Goal: Navigation & Orientation: Find specific page/section

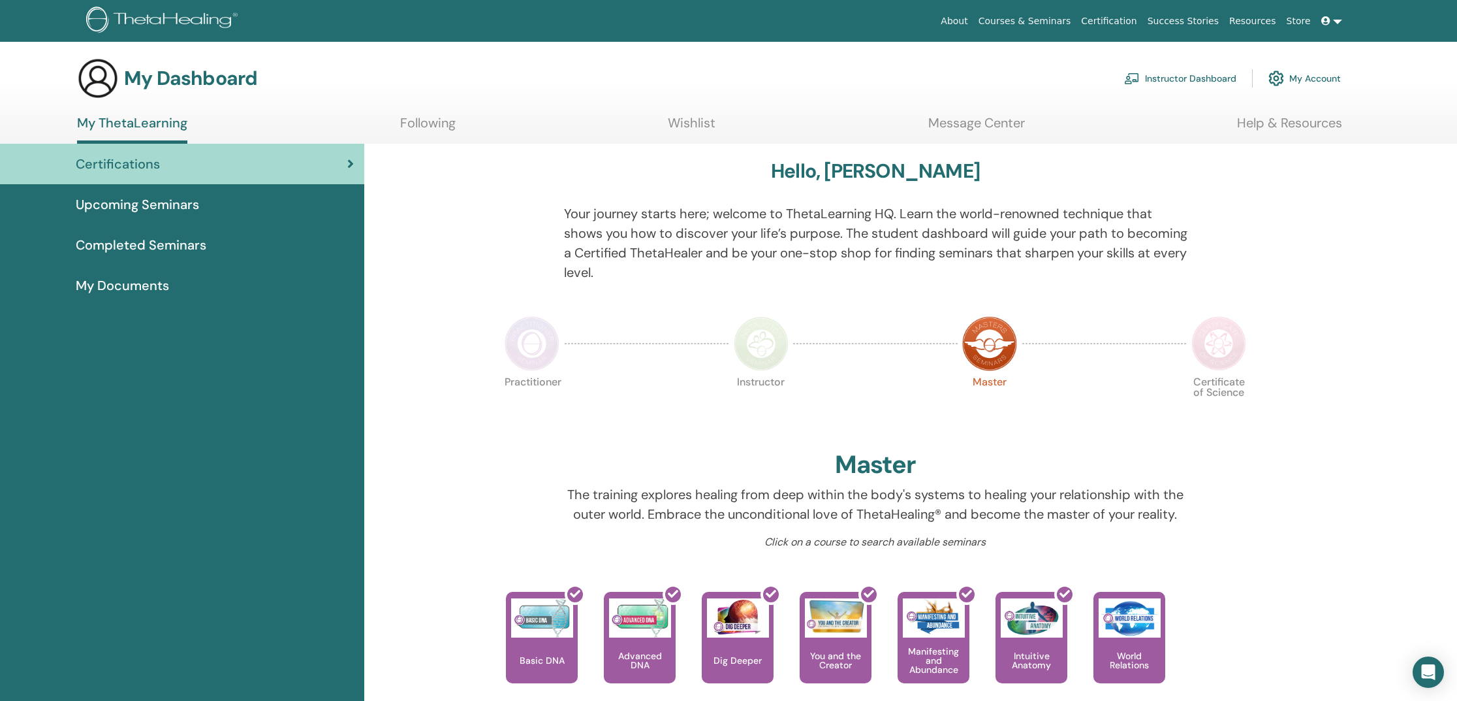
scroll to position [4, 0]
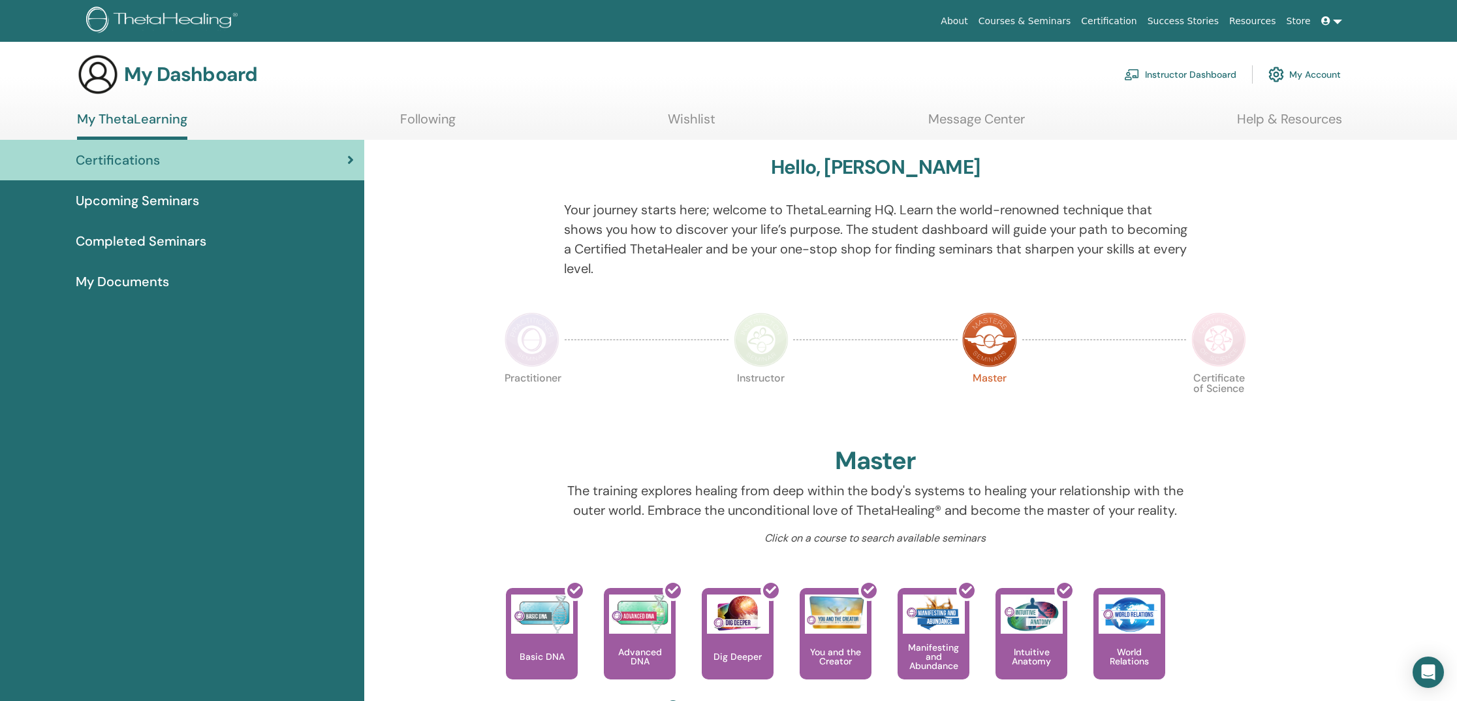
click at [976, 115] on link "Message Center" at bounding box center [977, 123] width 97 height 25
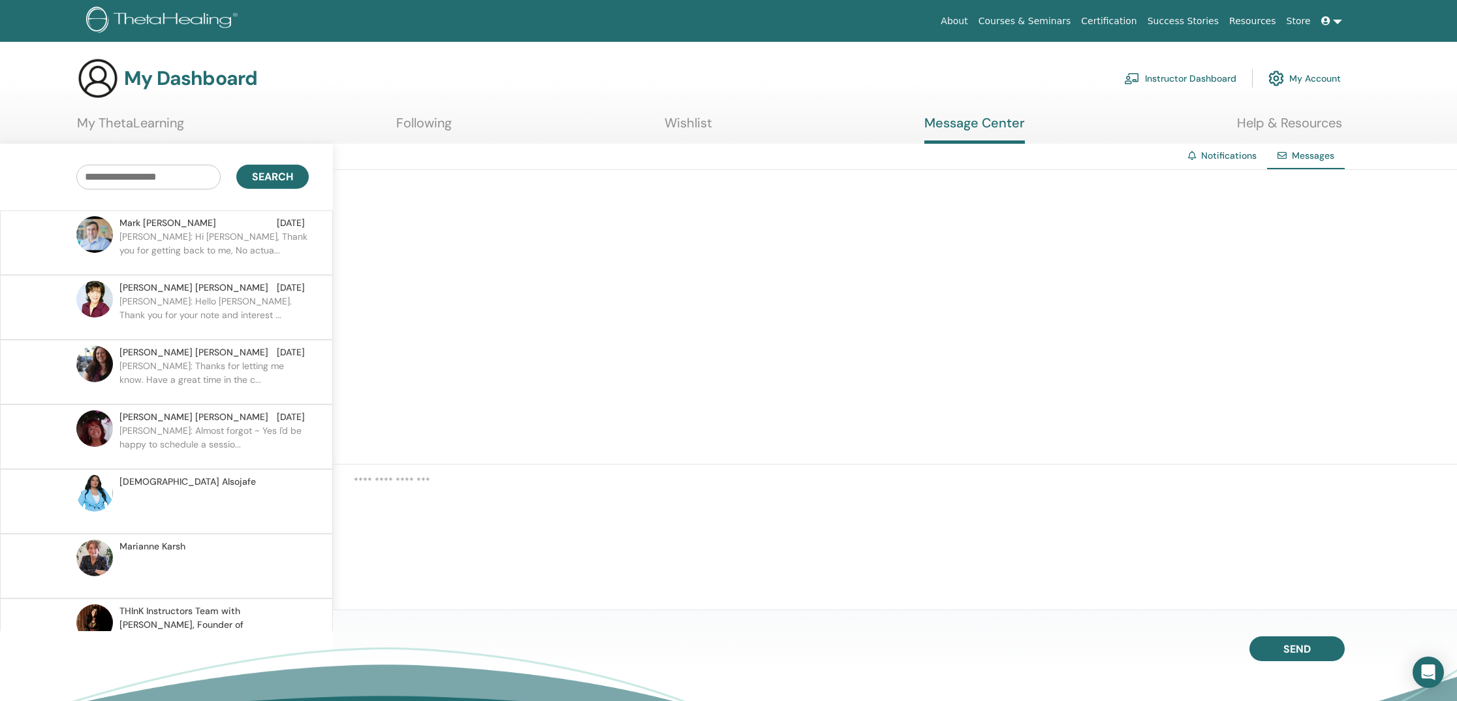
click at [179, 124] on link "My ThetaLearning" at bounding box center [130, 127] width 107 height 25
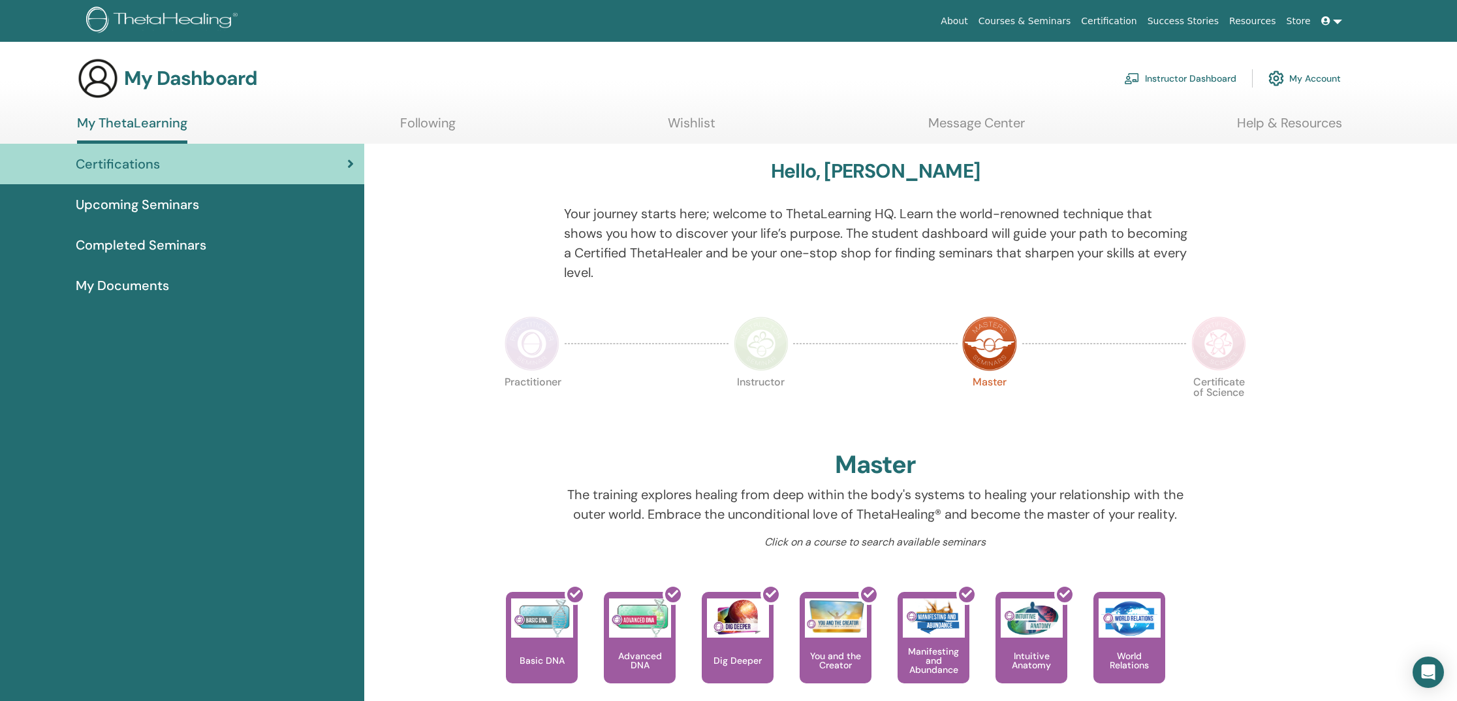
click at [161, 202] on span "Upcoming Seminars" at bounding box center [137, 205] width 123 height 20
